Goal: Information Seeking & Learning: Learn about a topic

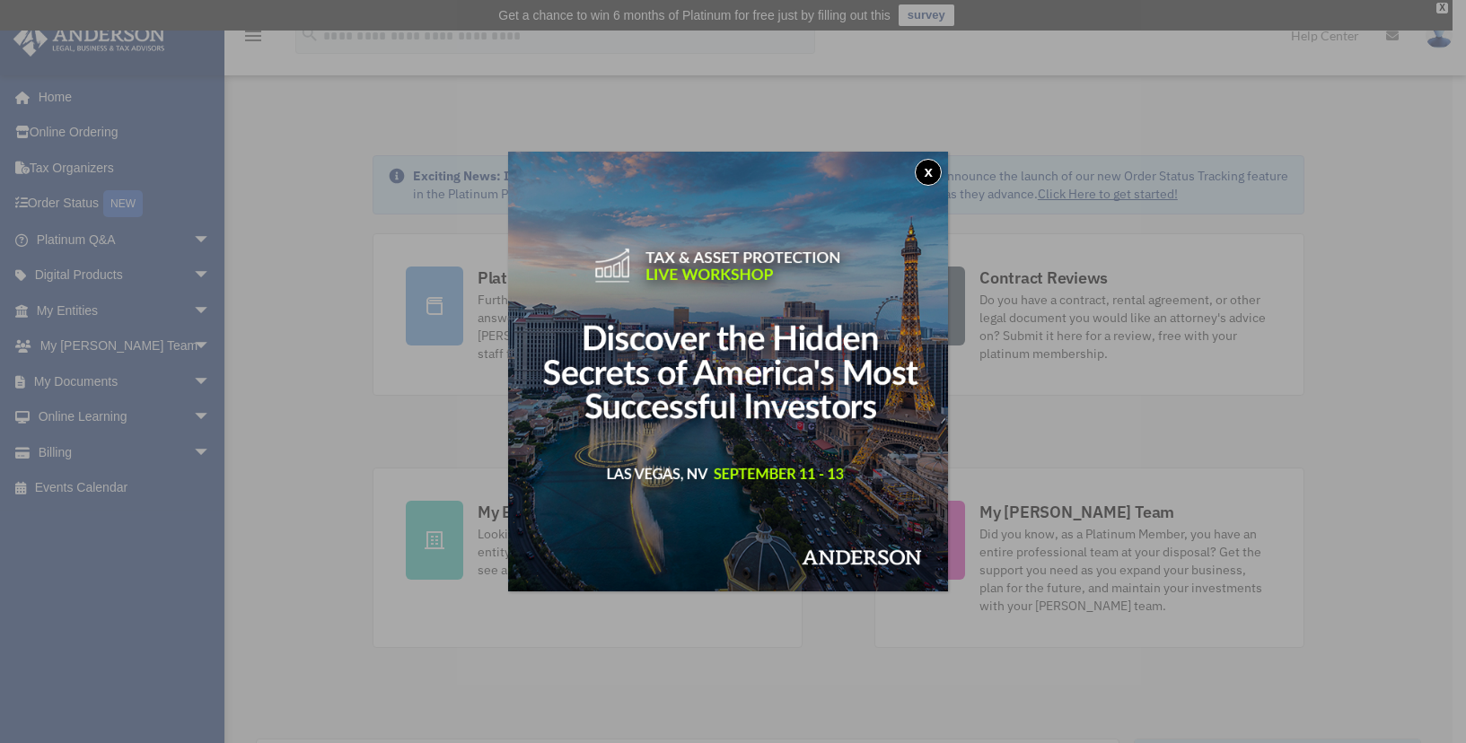
click at [935, 177] on button "x" at bounding box center [928, 172] width 27 height 27
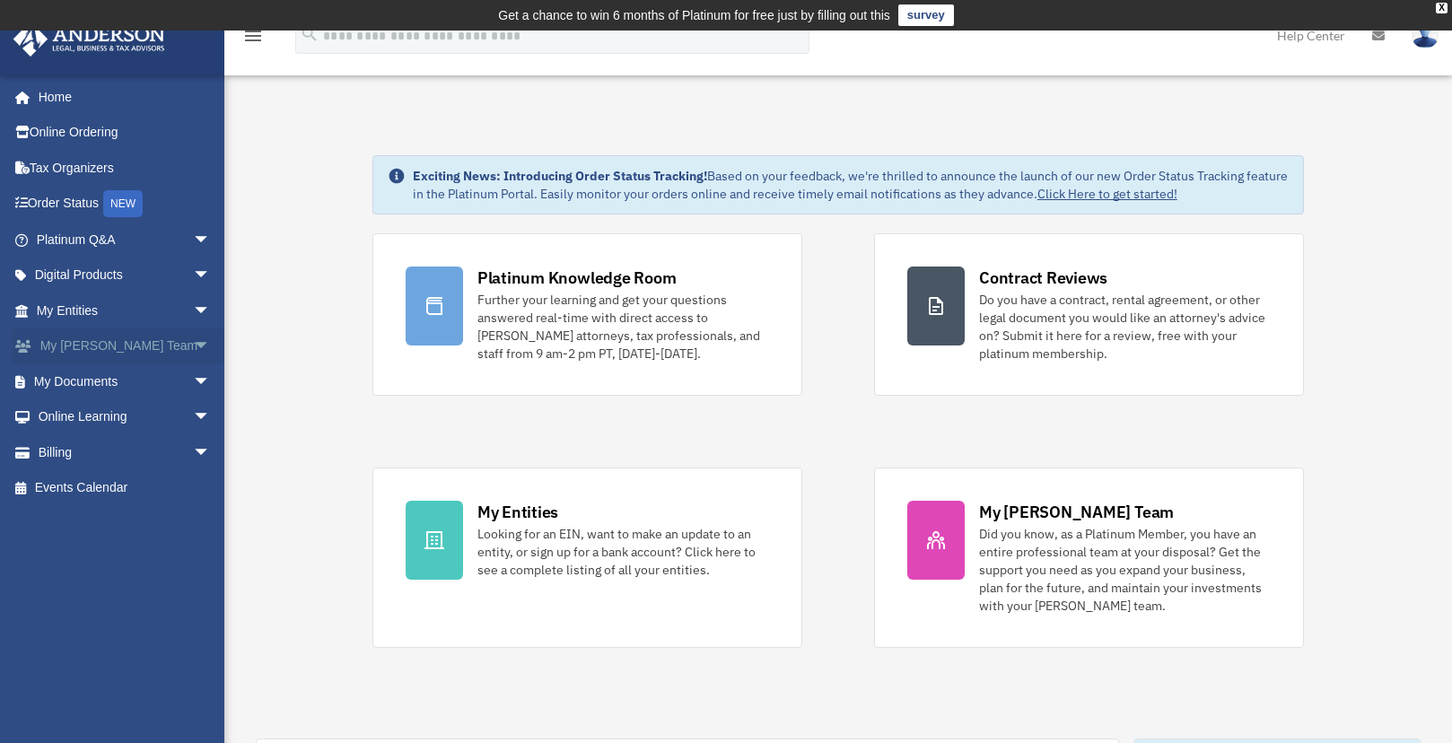
click at [193, 339] on span "arrow_drop_down" at bounding box center [211, 346] width 36 height 37
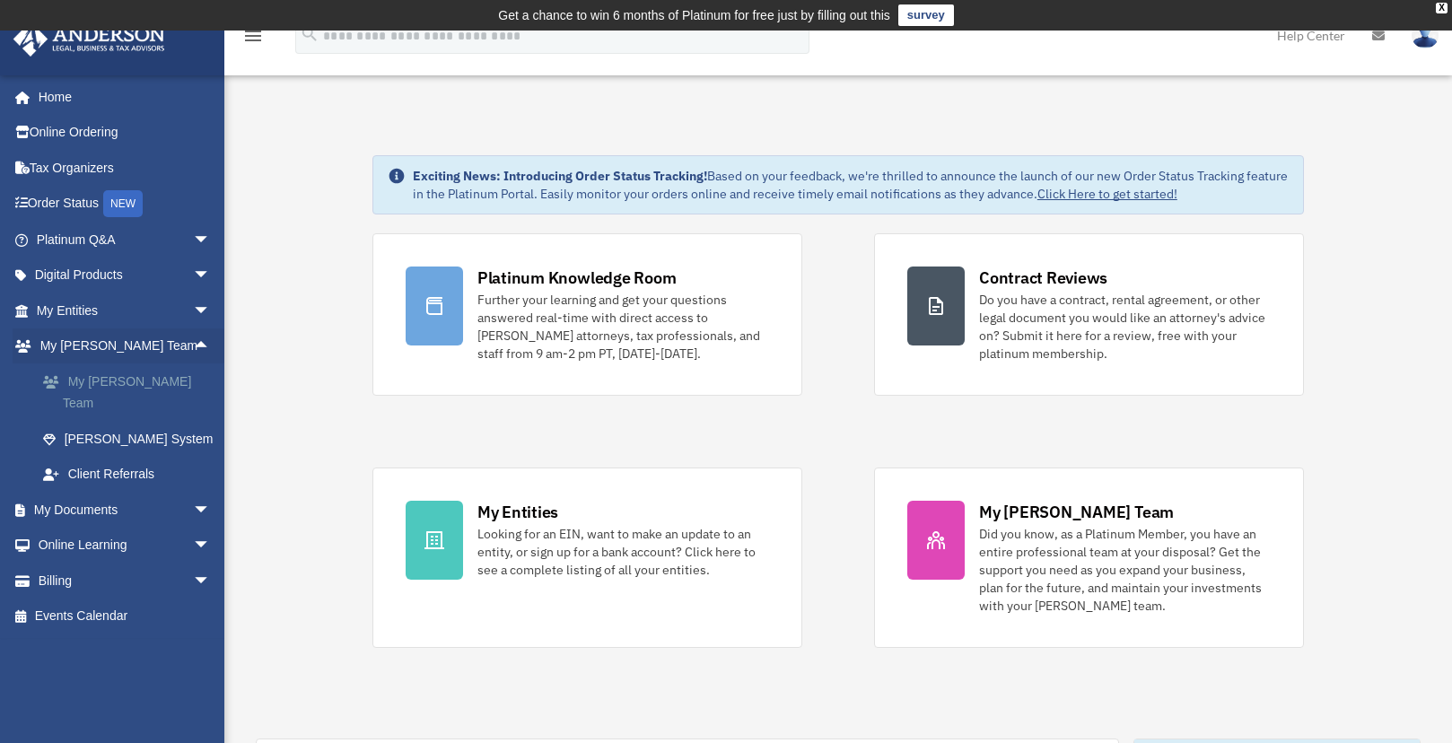
click at [153, 378] on link "My [PERSON_NAME] Team" at bounding box center [131, 391] width 213 height 57
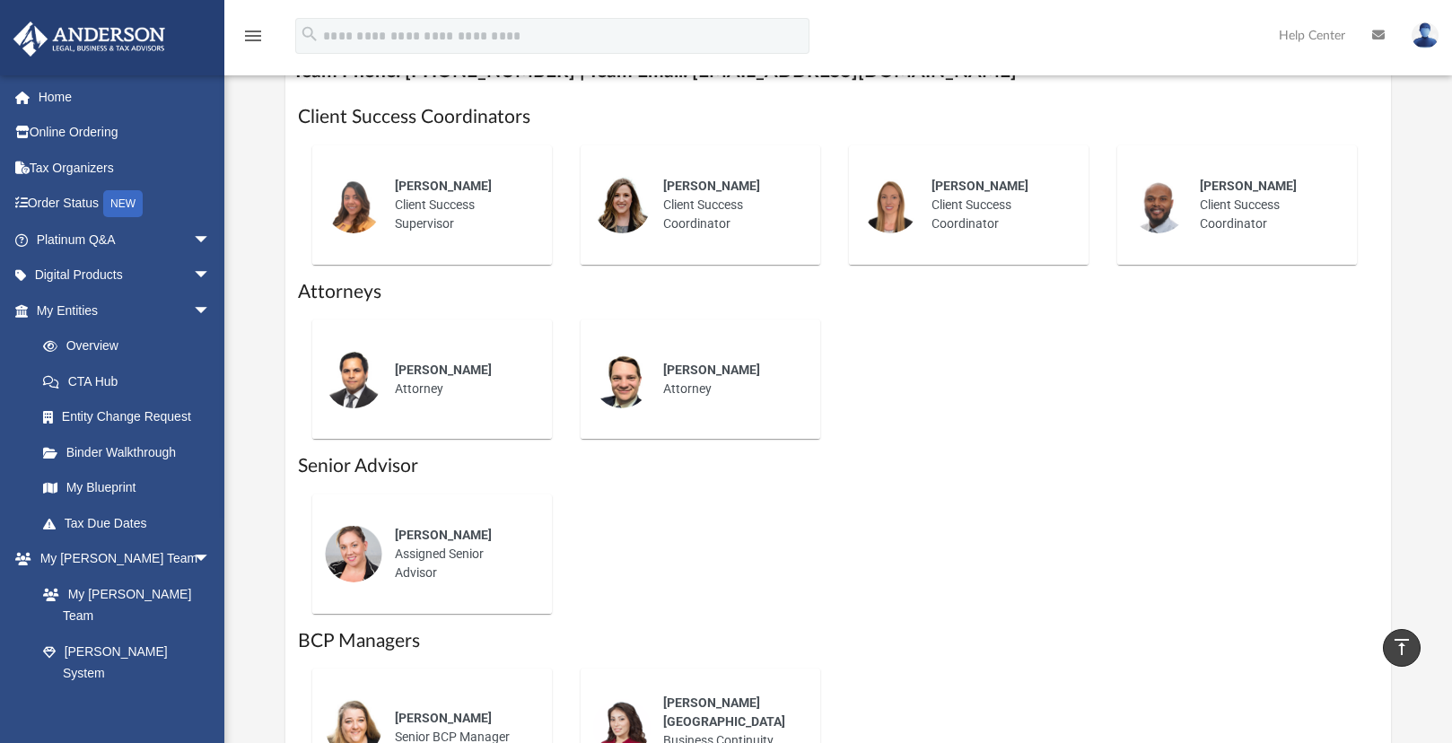
scroll to position [771, 0]
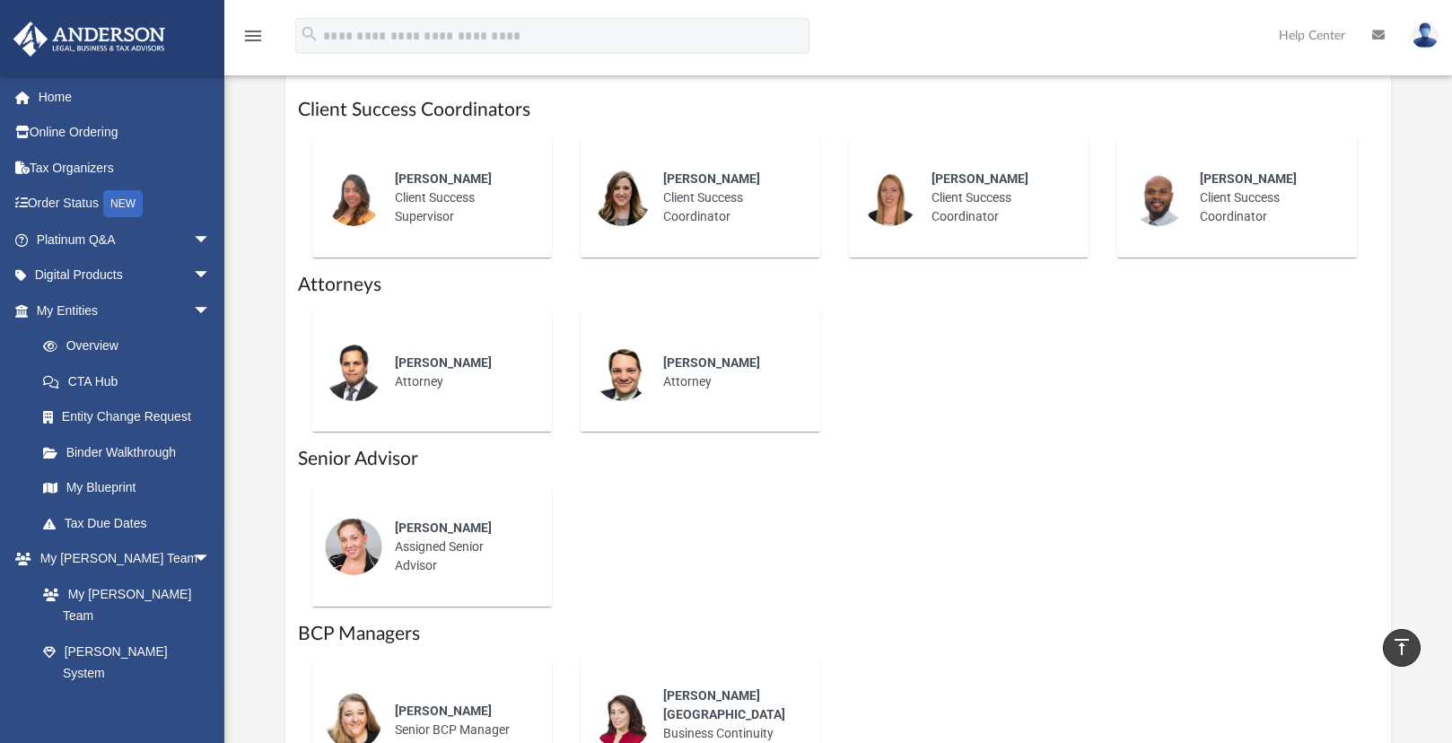
click at [696, 173] on span "Carlye Martinsky" at bounding box center [711, 178] width 97 height 14
click at [640, 194] on img at bounding box center [621, 197] width 57 height 57
click at [436, 521] on span "Shaena Aguilar" at bounding box center [443, 528] width 97 height 14
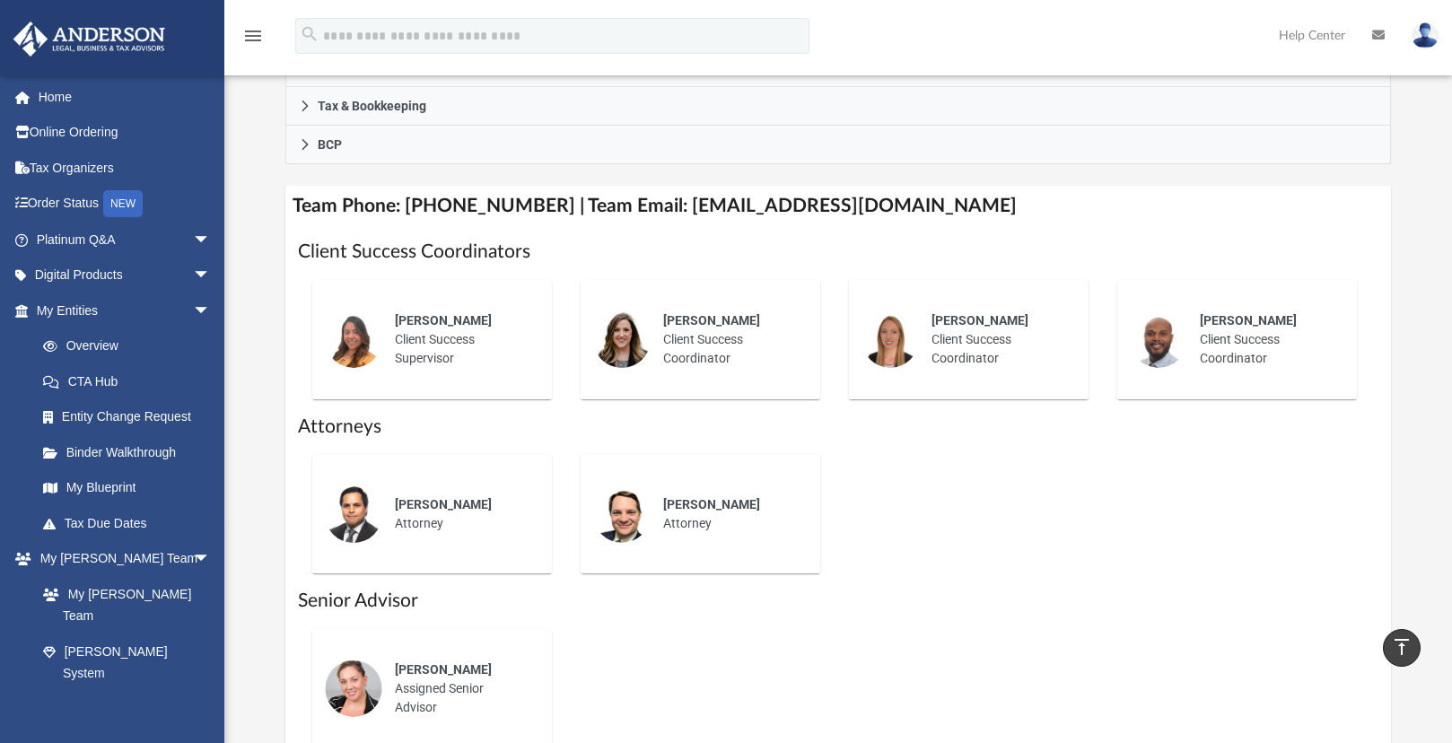
scroll to position [625, 0]
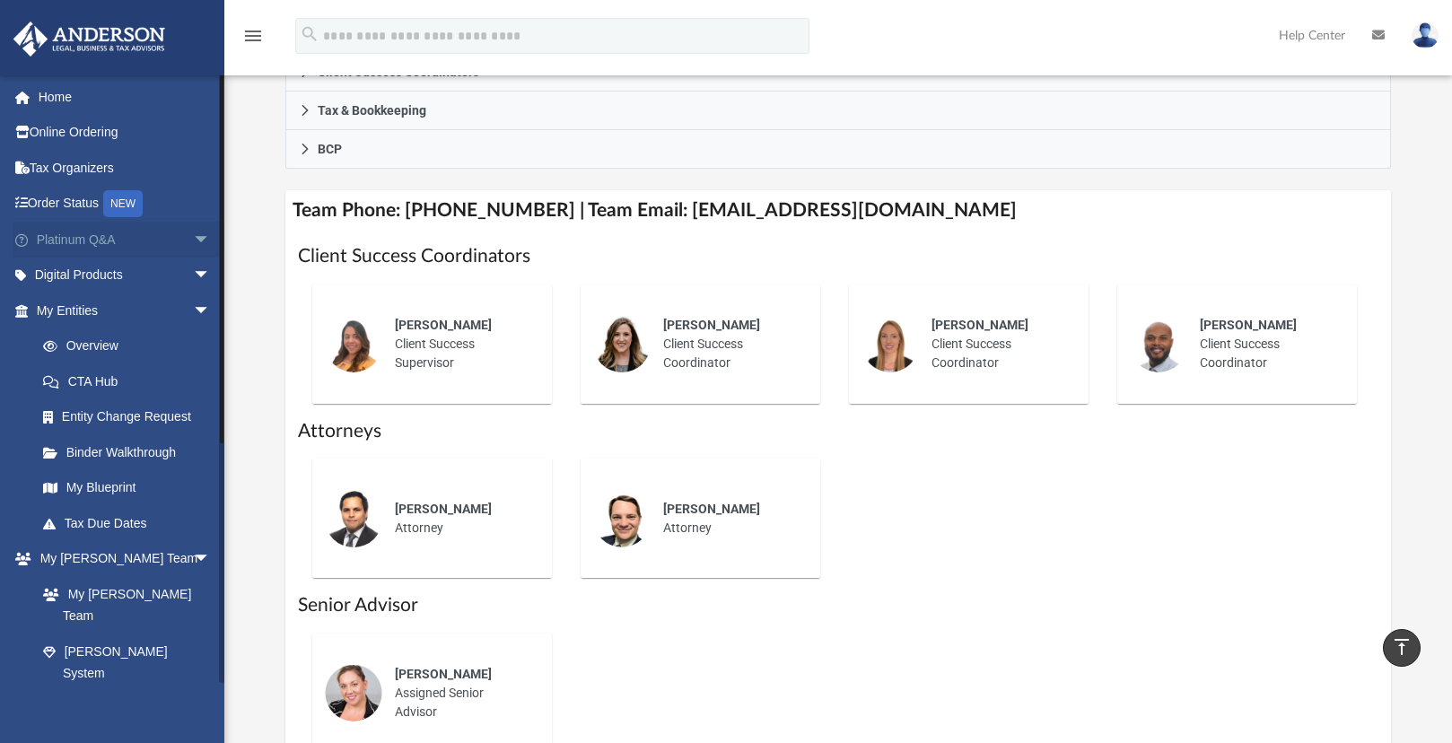
click at [151, 234] on link "Platinum Q&A arrow_drop_down" at bounding box center [125, 240] width 225 height 36
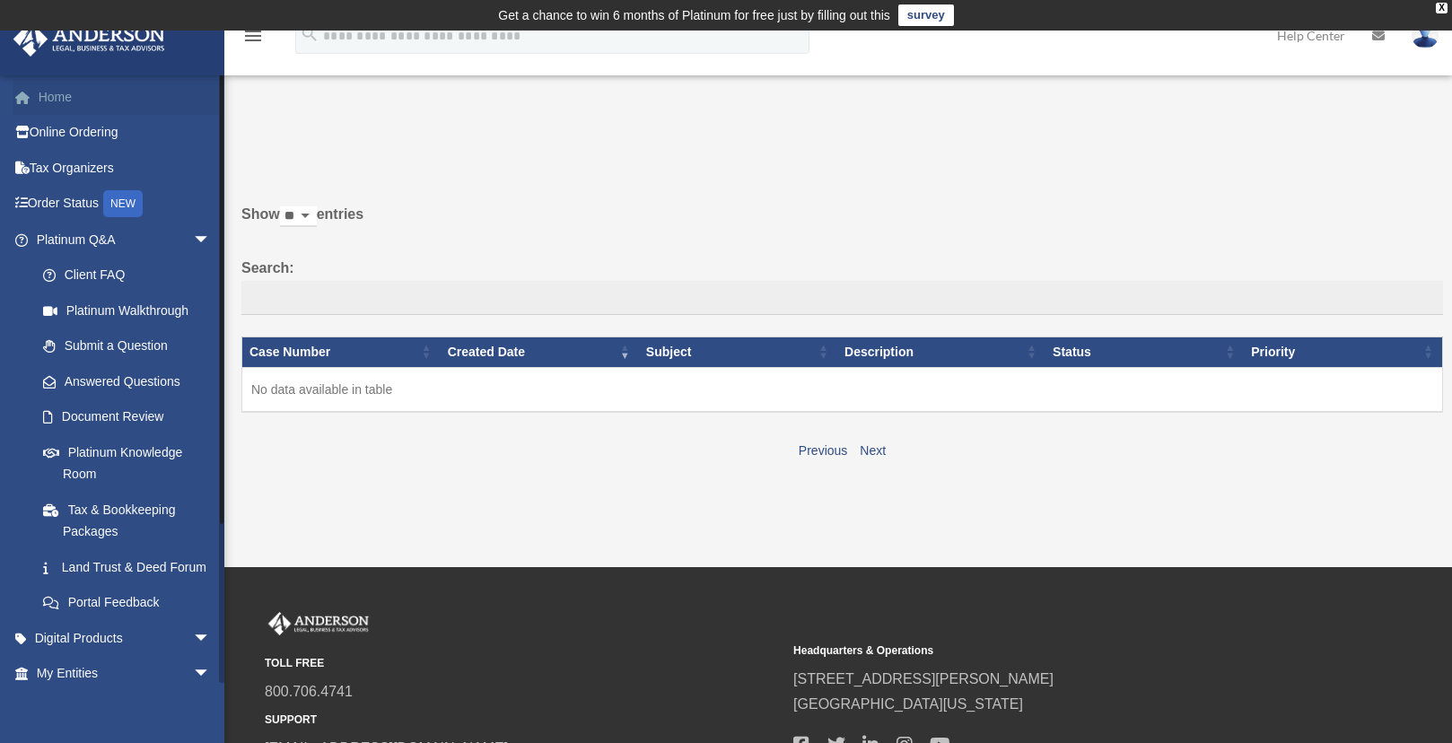
click at [61, 97] on link "Home" at bounding box center [125, 97] width 225 height 36
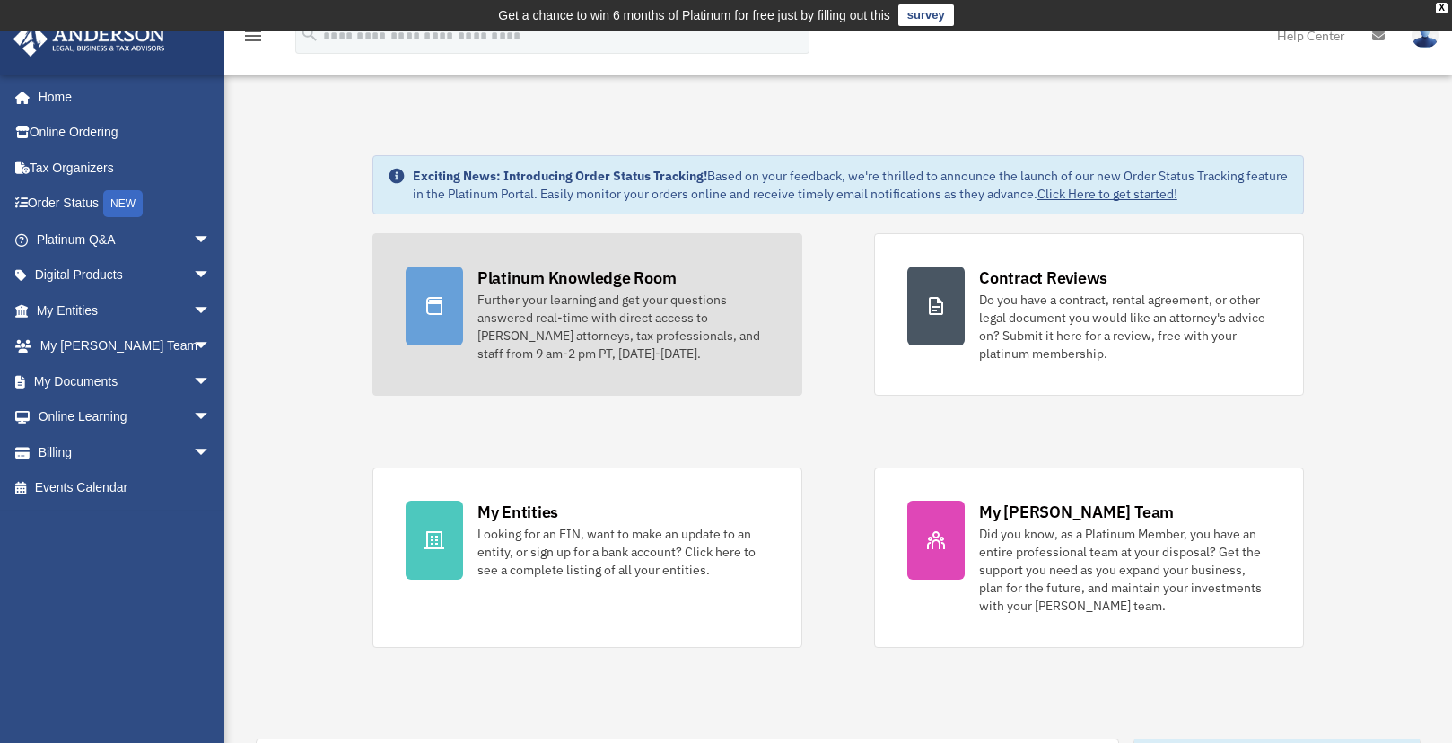
click at [636, 326] on div "Further your learning and get your questions answered real-time with direct acc…" at bounding box center [623, 327] width 292 height 72
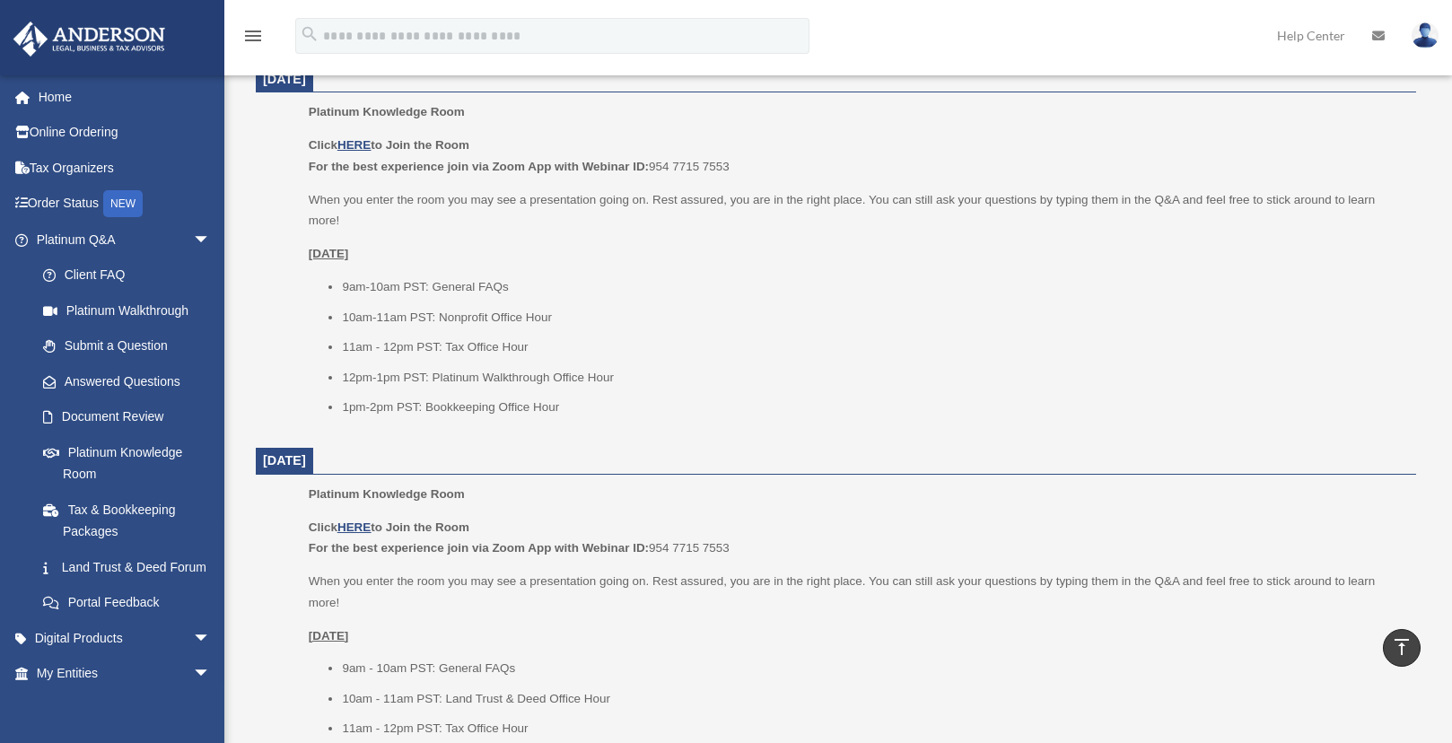
scroll to position [755, 0]
click at [358, 135] on u "HERE" at bounding box center [353, 141] width 33 height 13
click at [349, 243] on u "[DATE]" at bounding box center [329, 249] width 40 height 13
